Goal: Obtain resource: Download file/media

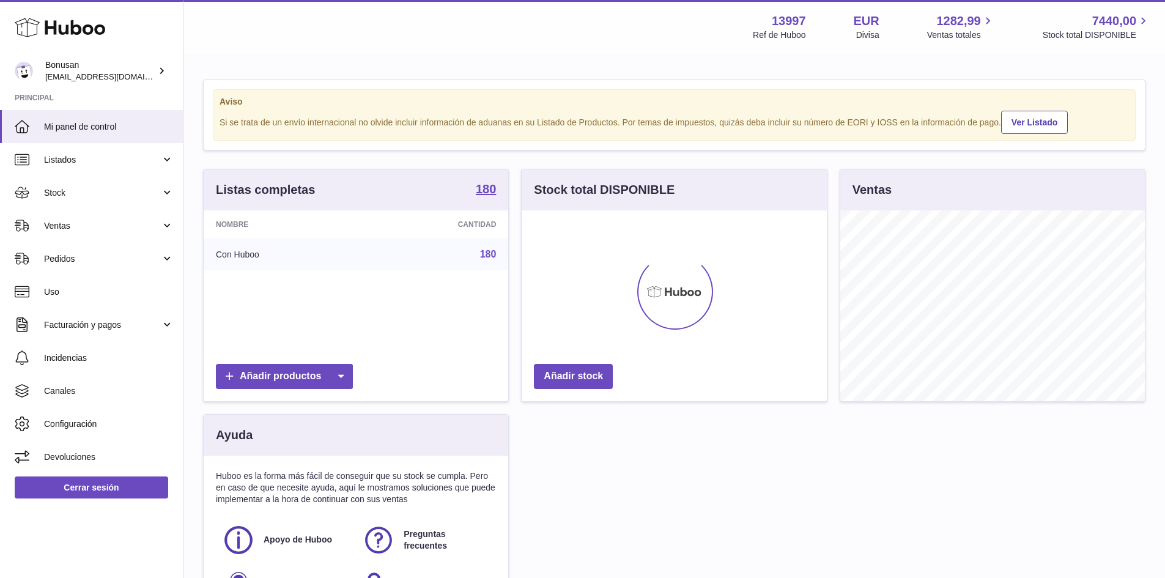
scroll to position [191, 305]
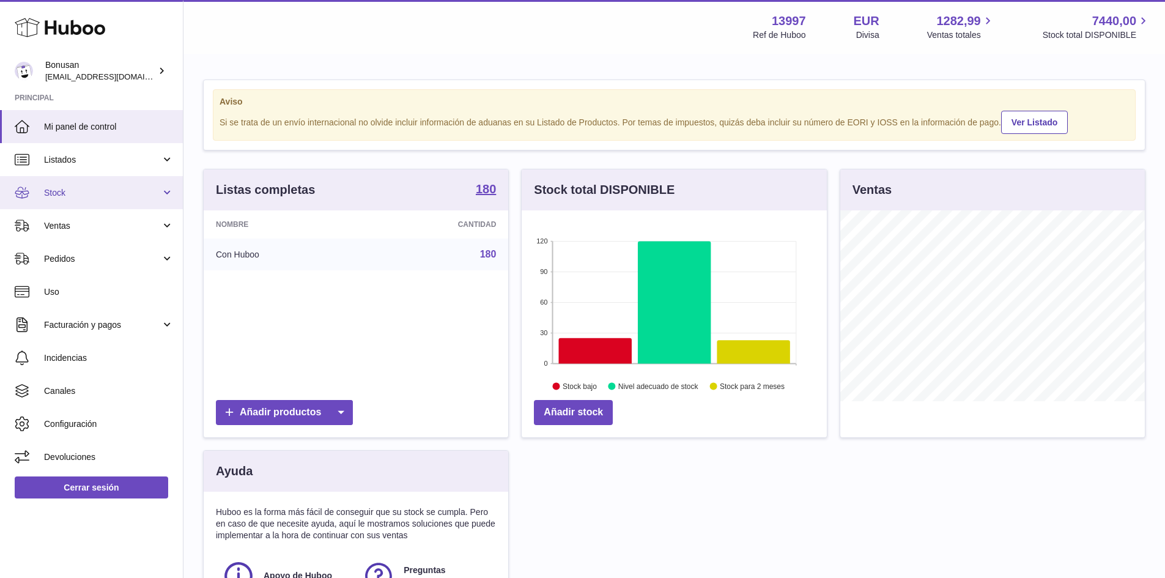
click at [164, 193] on link "Stock" at bounding box center [91, 192] width 183 height 33
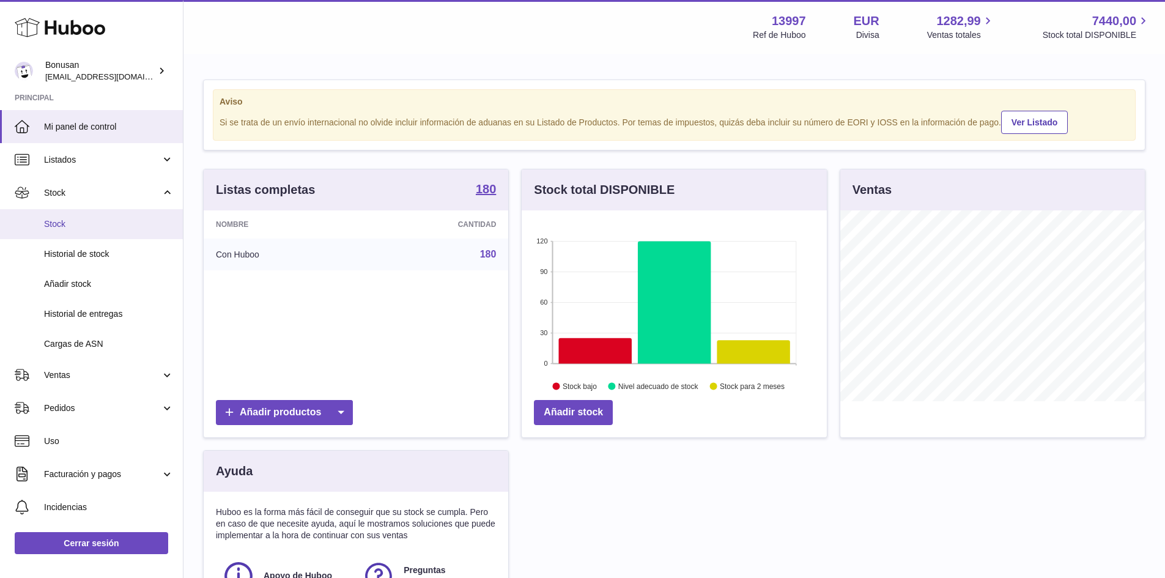
click at [86, 230] on link "Stock" at bounding box center [91, 224] width 183 height 30
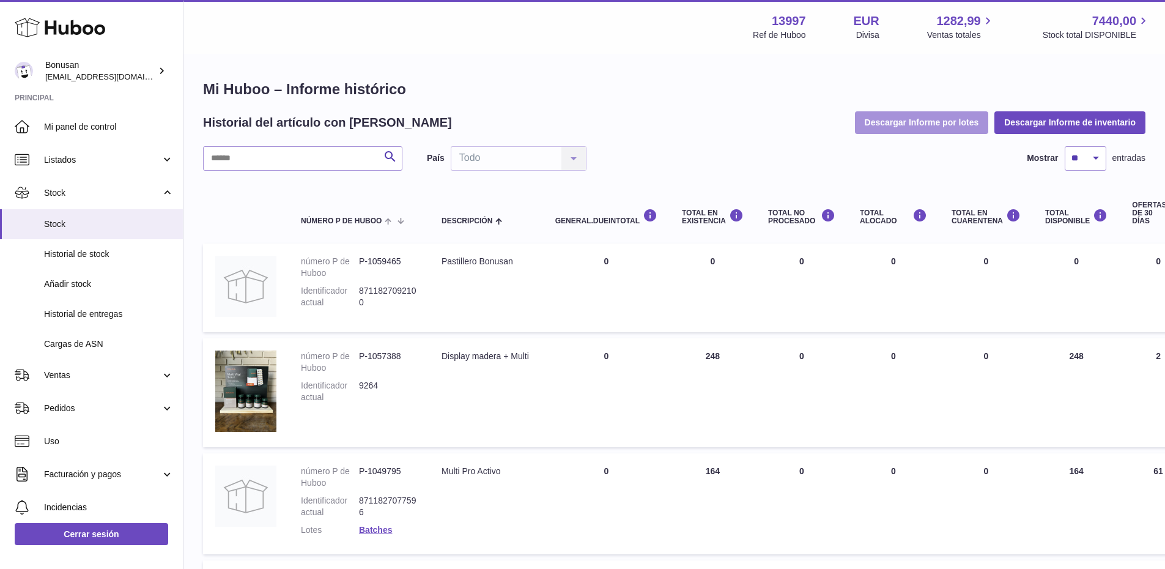
click at [926, 126] on button "Descargar Informe por lotes" at bounding box center [922, 122] width 134 height 22
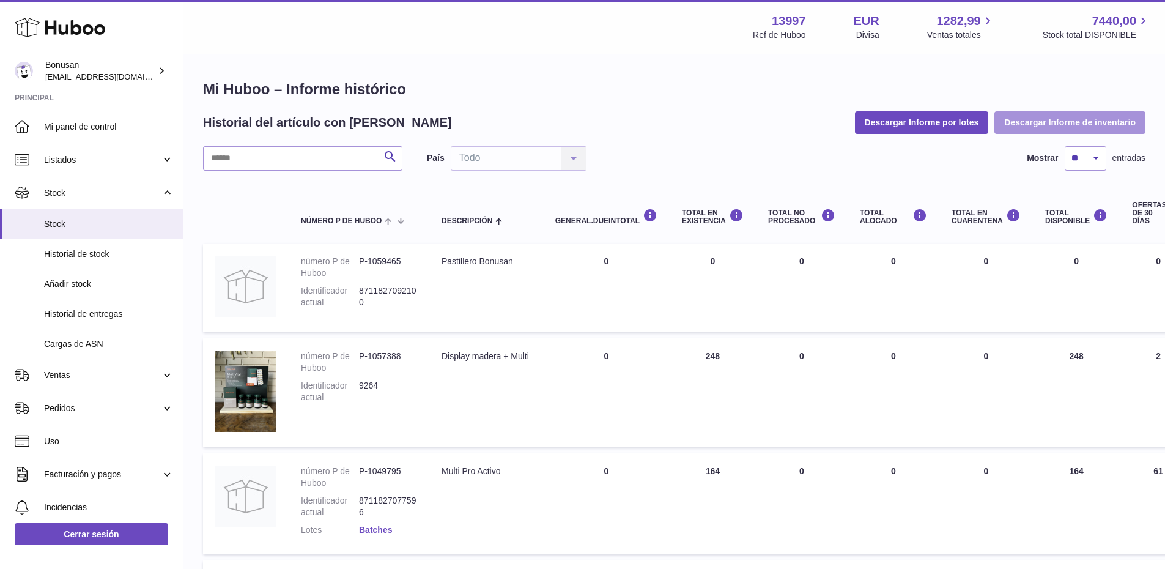
click at [1082, 125] on button "Descargar Informe de inventario" at bounding box center [1069, 122] width 151 height 22
